Goal: Task Accomplishment & Management: Manage account settings

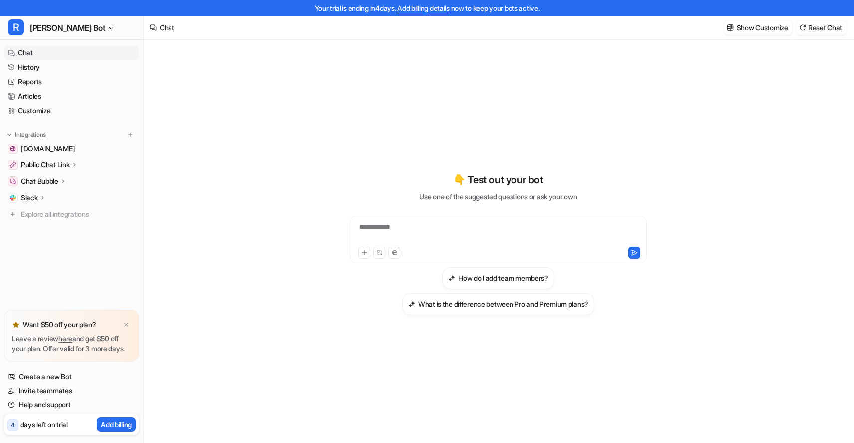
click at [41, 186] on div "Chat Bubble" at bounding box center [71, 181] width 135 height 14
click at [46, 212] on p "Configuration" at bounding box center [49, 210] width 41 height 10
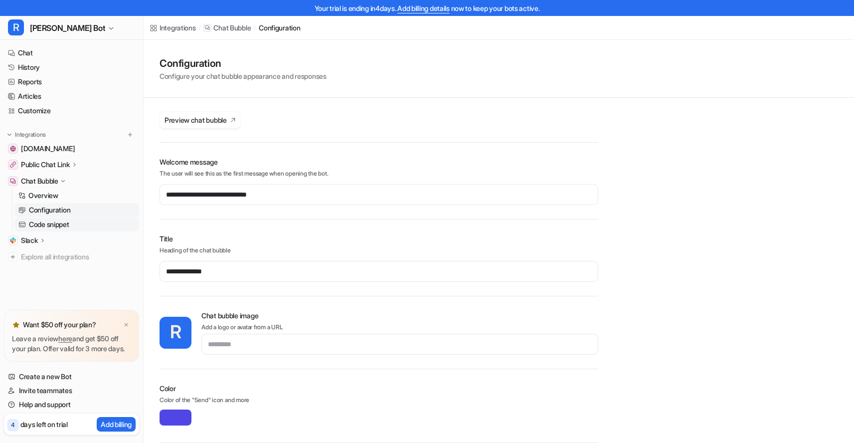
click at [47, 227] on p "Code snippet" at bounding box center [49, 224] width 40 height 10
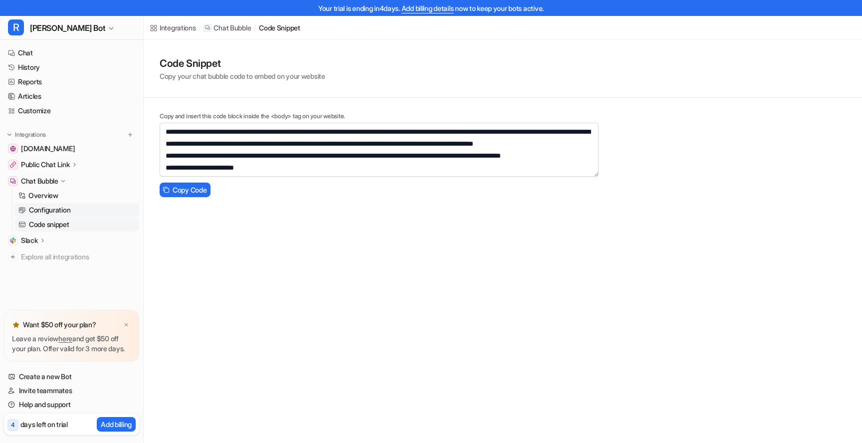
click at [83, 209] on link "Configuration" at bounding box center [76, 210] width 125 height 14
